Goal: Communication & Community: Answer question/provide support

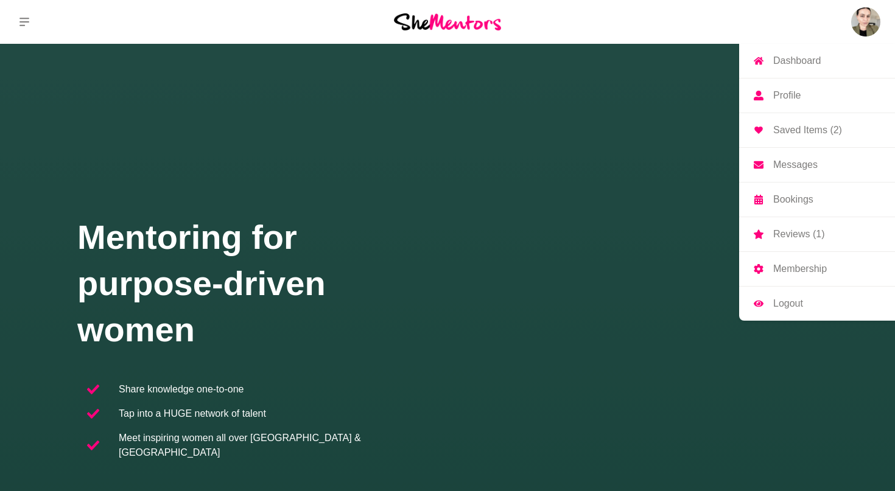
click at [810, 167] on p "Messages" at bounding box center [795, 165] width 44 height 10
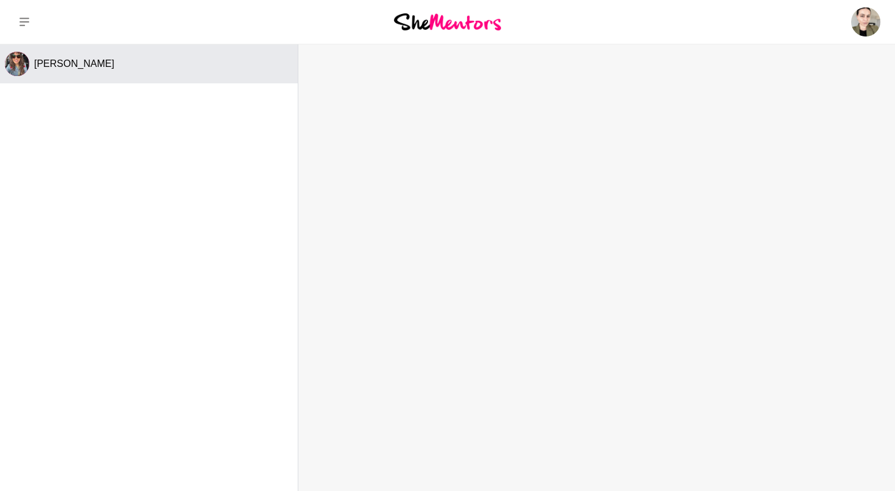
click at [41, 54] on button "Karla" at bounding box center [149, 63] width 298 height 39
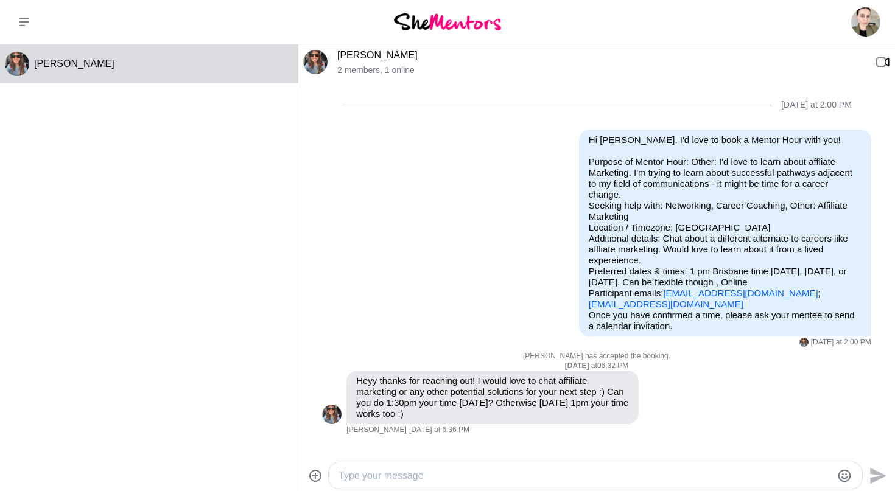
scroll to position [136, 0]
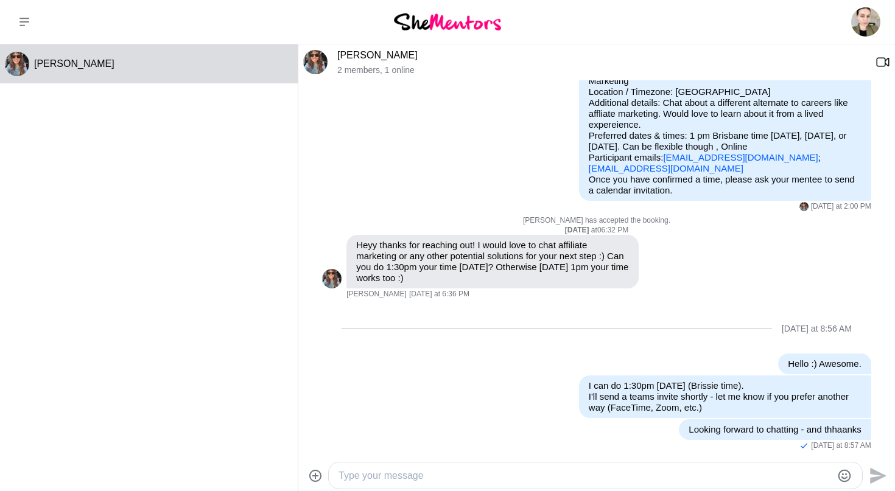
click at [351, 473] on textarea "Type your message" at bounding box center [585, 476] width 493 height 15
type textarea "Heya Karla - great chatting :) Wonderful to meet you."
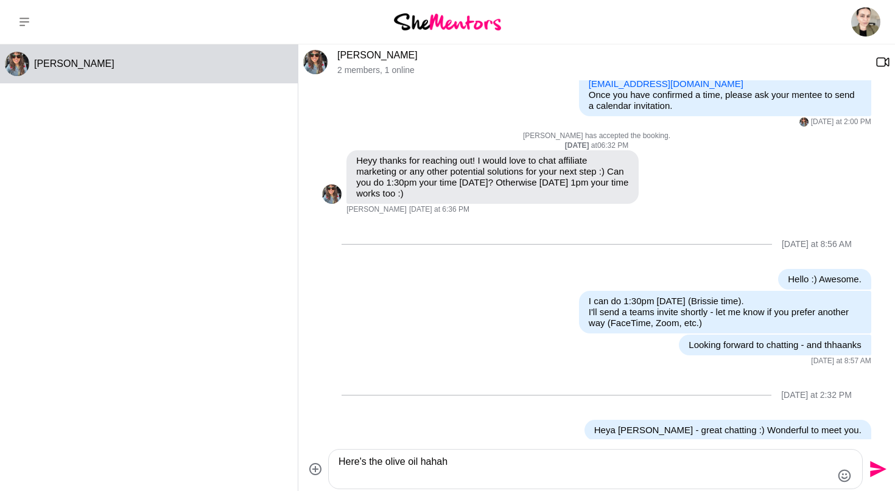
paste textarea "https://www.oliverstaranga.com/product/1839-extra-virgin-olive-oil/"
type textarea "Here's the olive oil hahah https://www.oliverstaranga.com/product/1839-extra-vi…"
click at [878, 467] on icon "Send" at bounding box center [878, 470] width 16 height 16
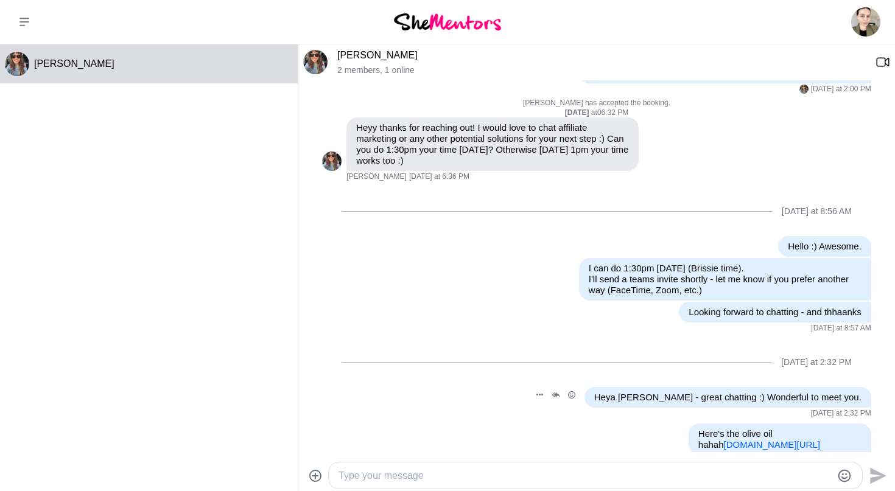
scroll to position [278, 0]
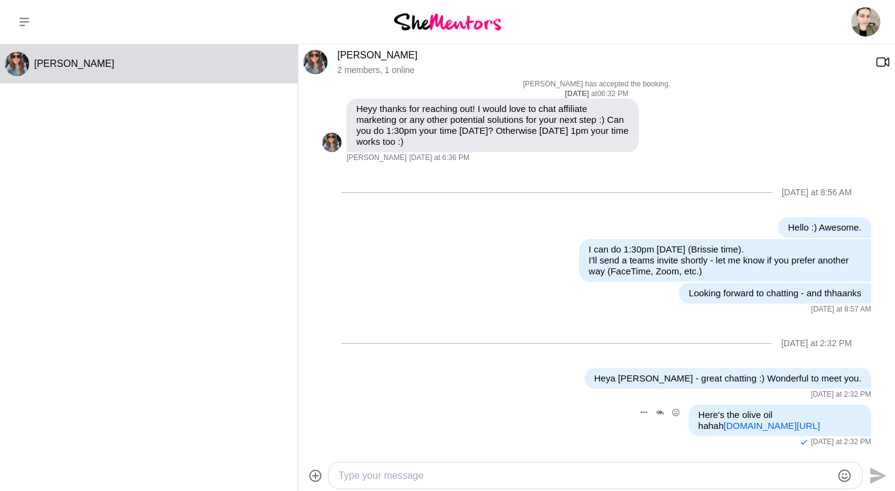
click at [724, 421] on link "oliverstaranga.com/product/1839-extra-virgin-olive-oil/" at bounding box center [772, 426] width 96 height 10
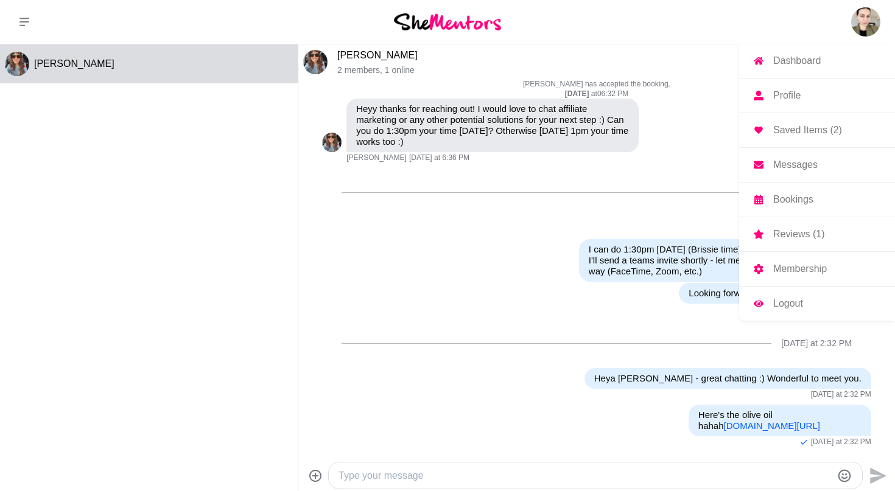
click at [787, 299] on p "Logout" at bounding box center [788, 304] width 30 height 10
